Goal: Find specific page/section: Find specific page/section

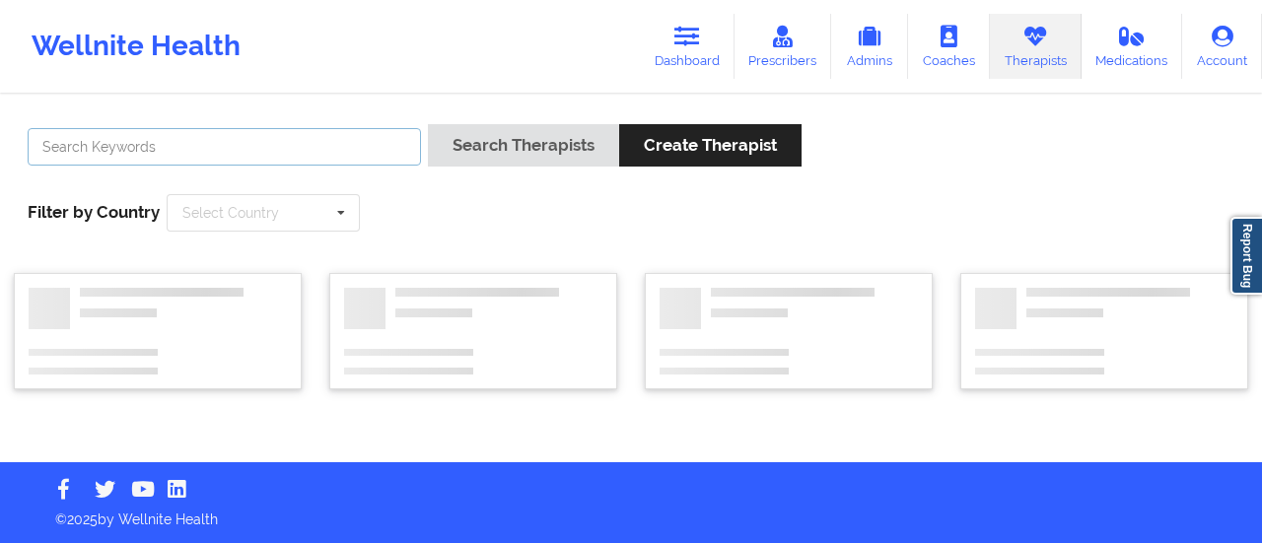
click at [173, 143] on input "text" at bounding box center [224, 146] width 393 height 37
paste input "Glendale [PERSON_NAME]"
type input "Glendale [PERSON_NAME]"
click at [428, 124] on button "Search Therapists" at bounding box center [523, 145] width 191 height 42
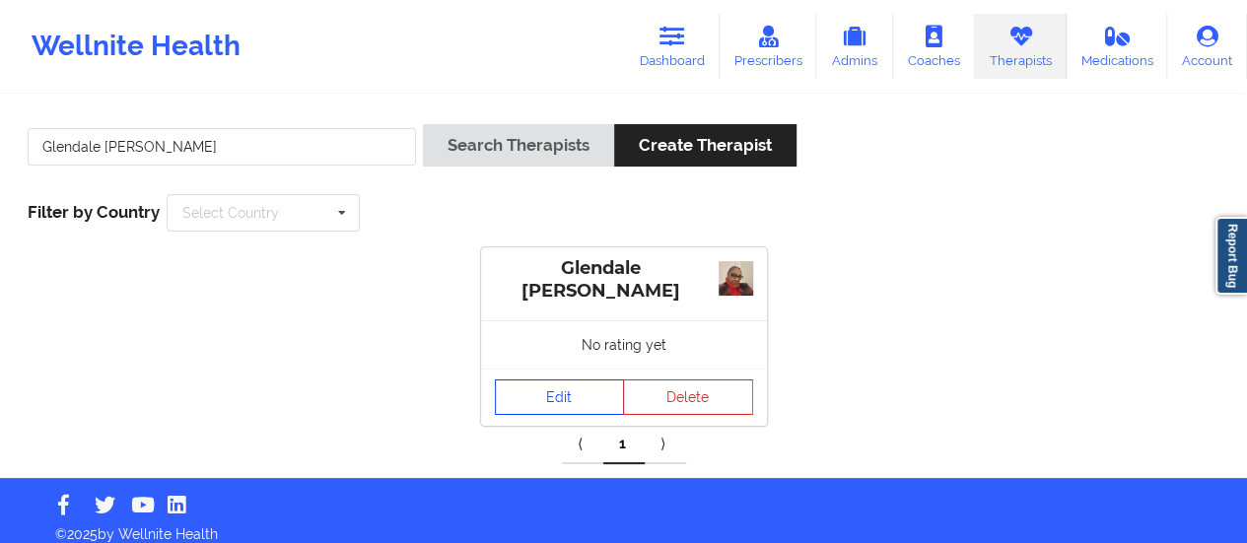
click at [565, 395] on link "Edit" at bounding box center [560, 397] width 130 height 35
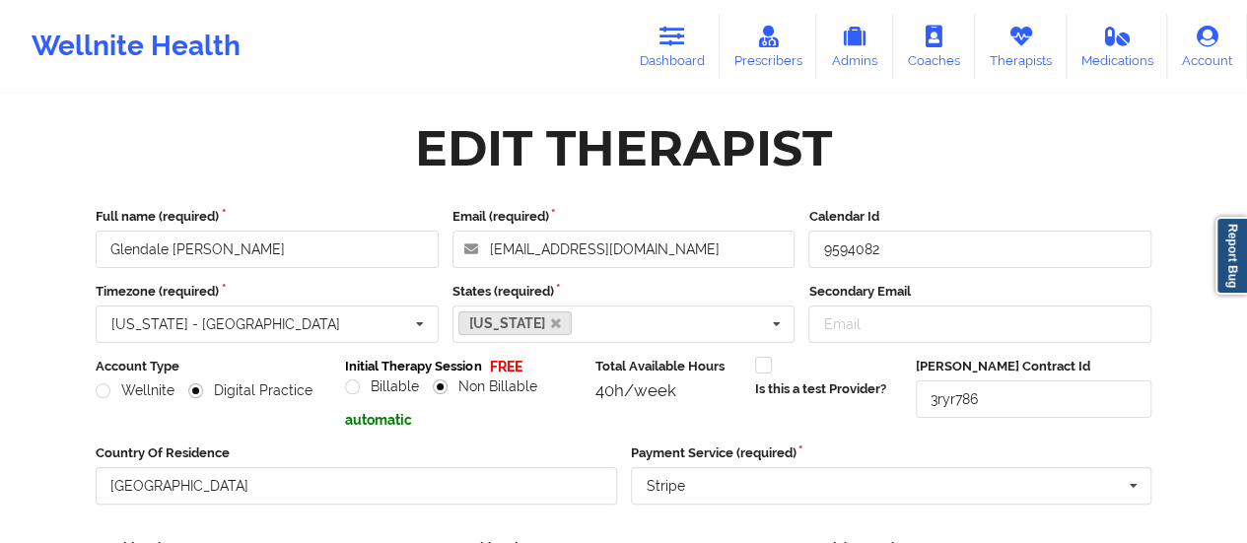
scroll to position [355, 0]
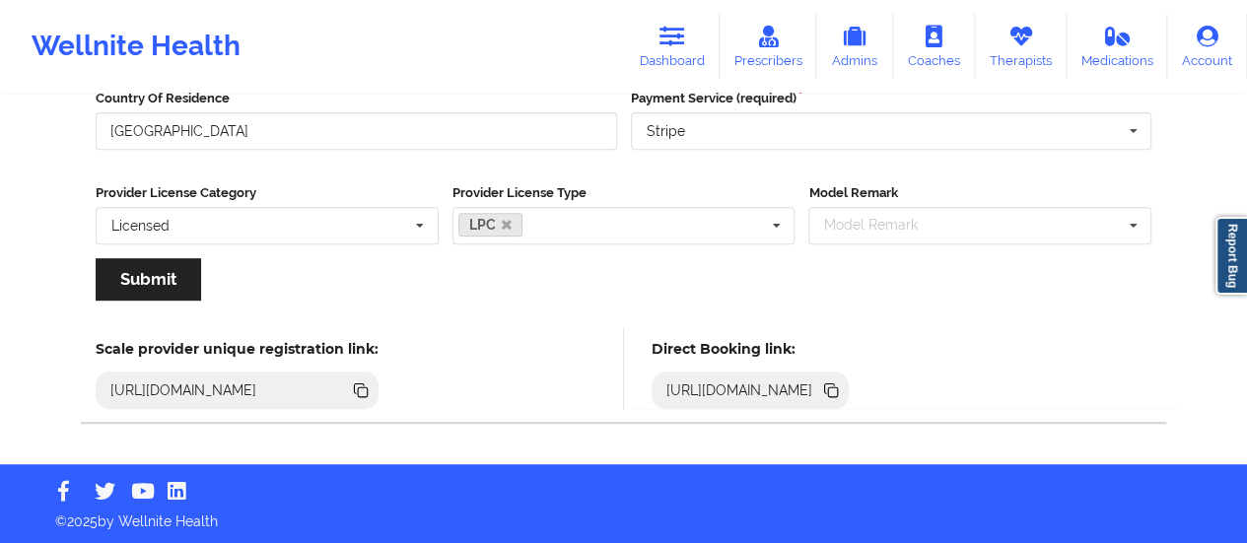
click at [835, 389] on icon at bounding box center [830, 389] width 10 height 10
click at [842, 384] on icon at bounding box center [831, 391] width 22 height 22
